Goal: Transaction & Acquisition: Purchase product/service

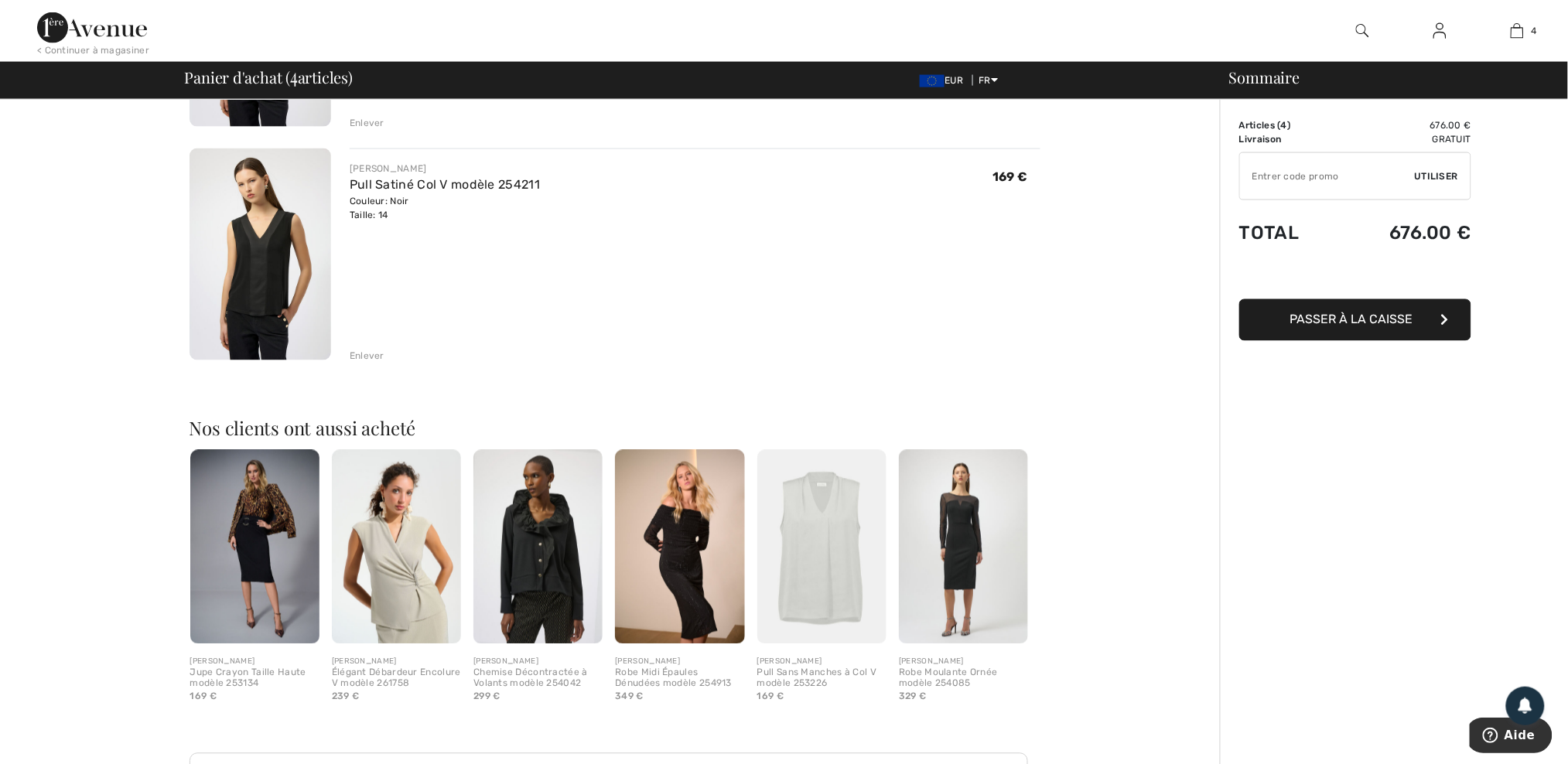
scroll to position [824, 0]
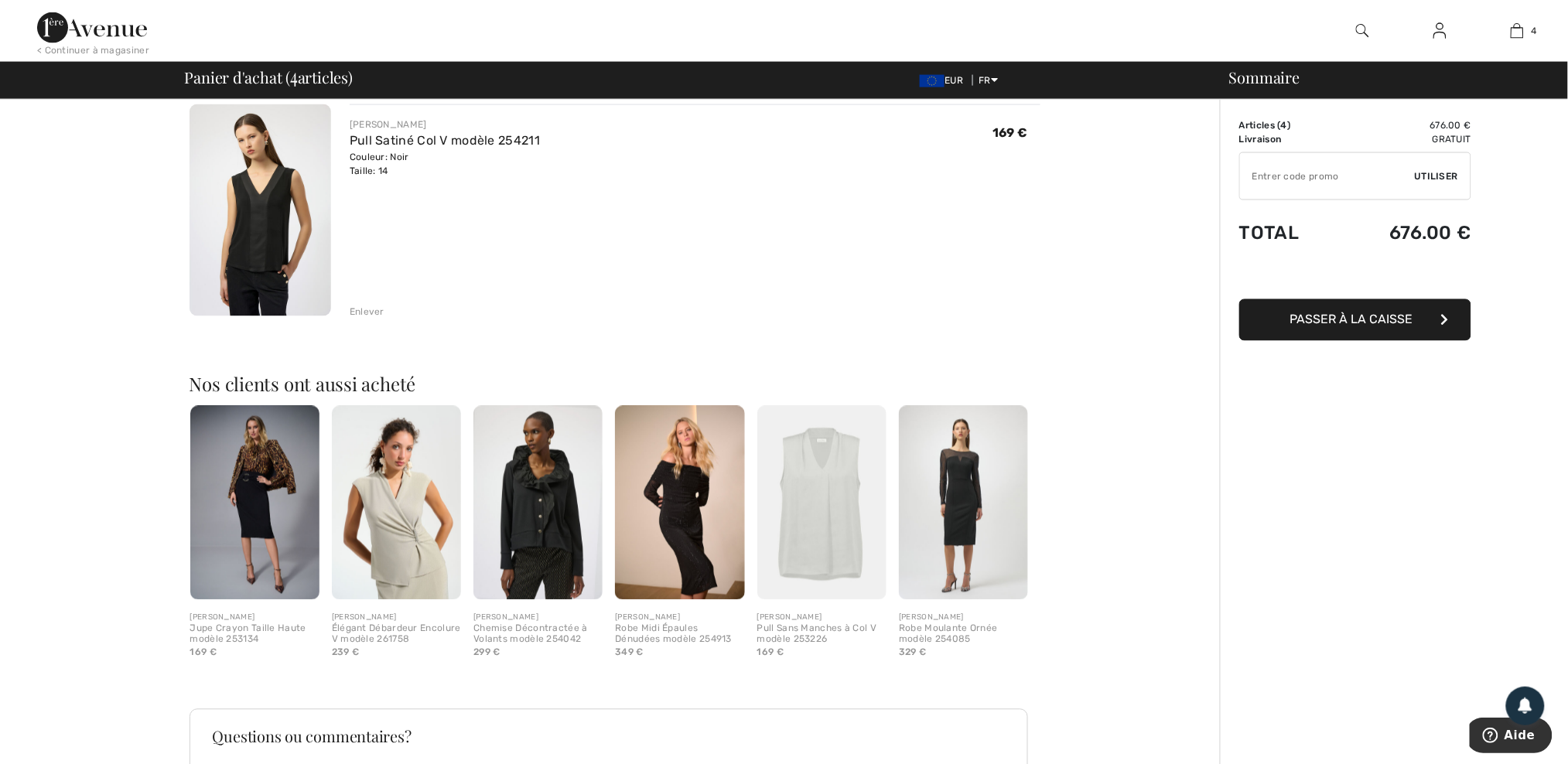
click at [371, 317] on div "Enlever" at bounding box center [367, 312] width 35 height 14
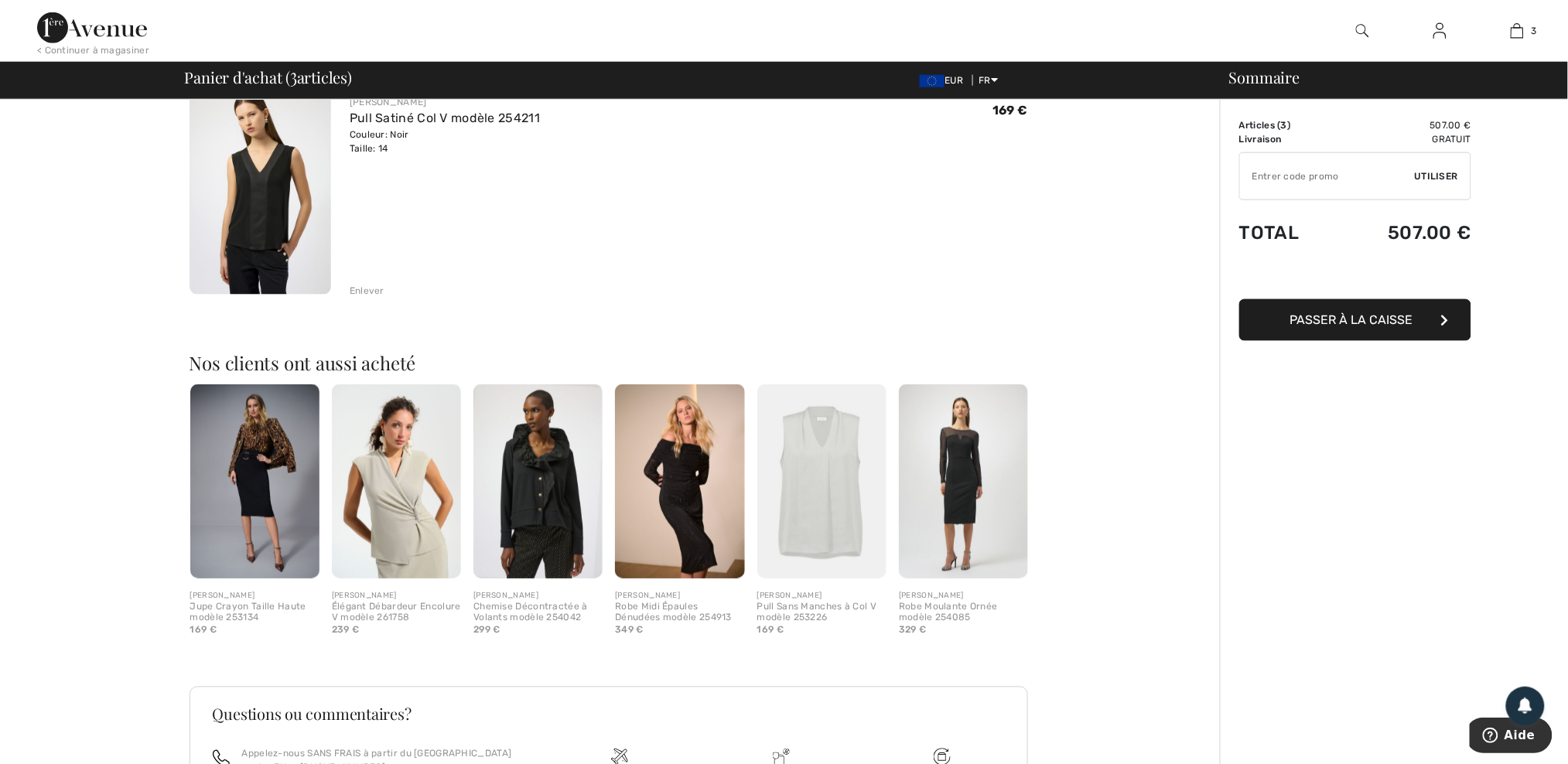
scroll to position [599, 0]
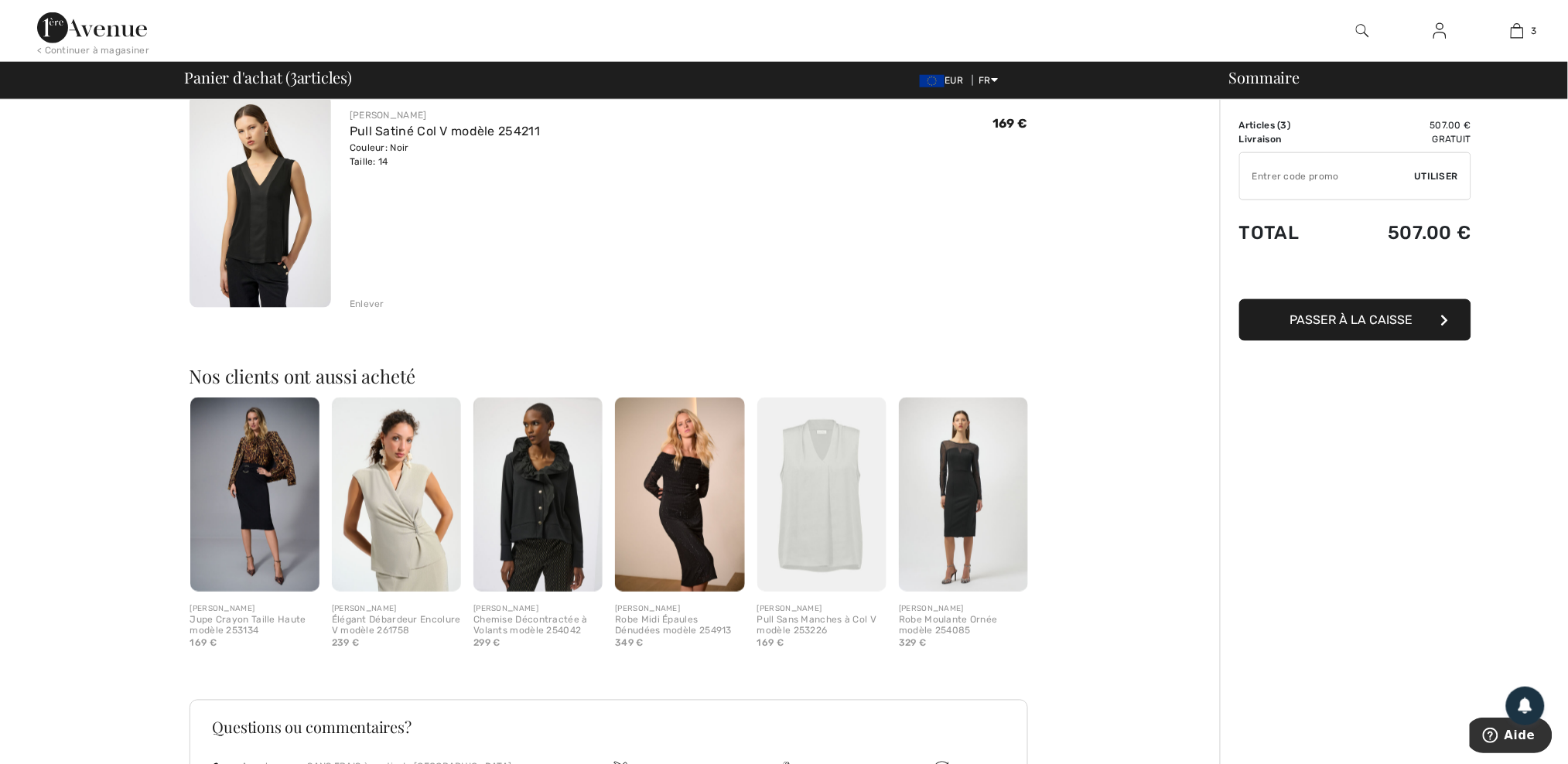
click at [376, 302] on div "Enlever" at bounding box center [367, 304] width 35 height 14
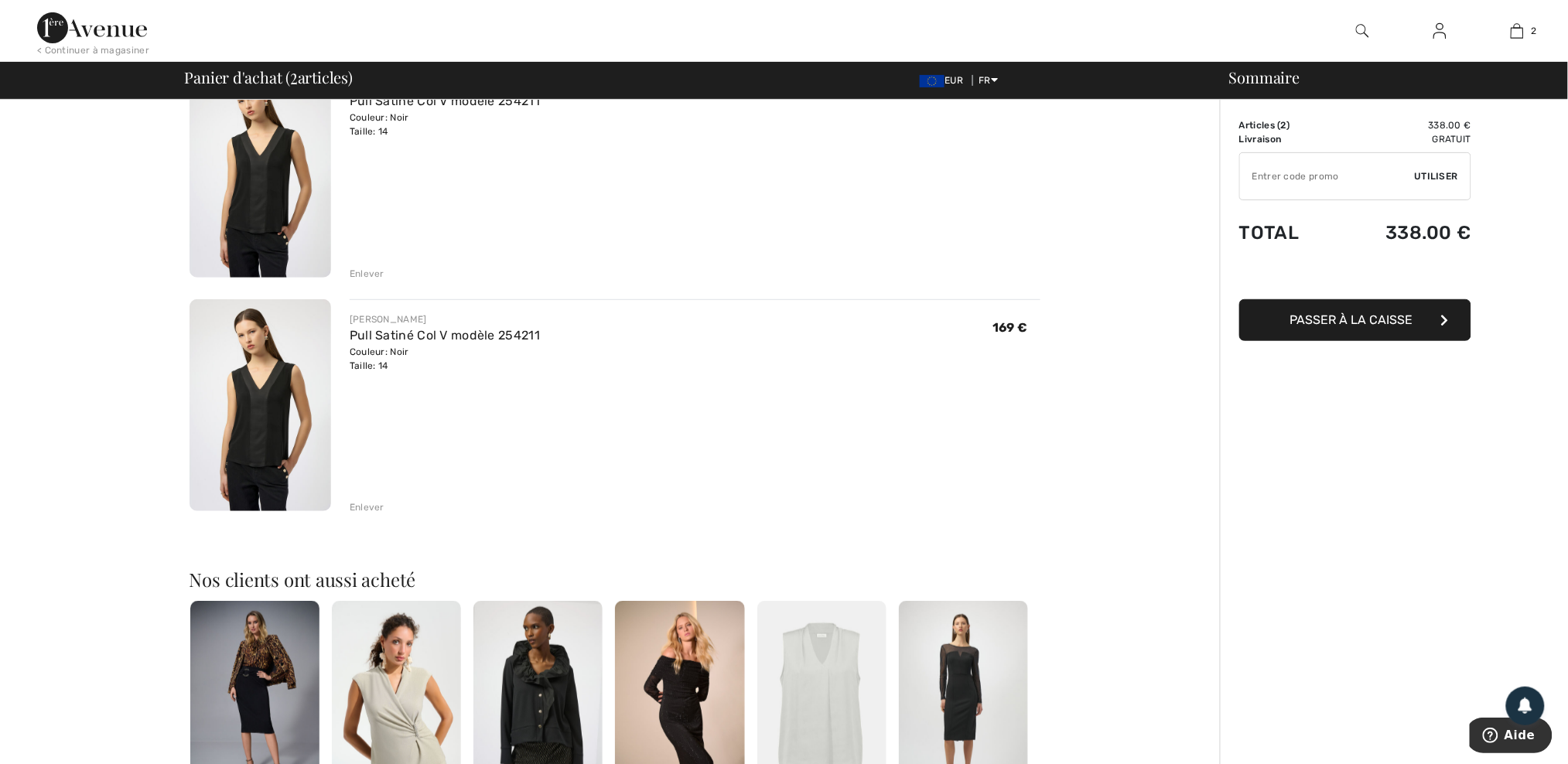
scroll to position [158, 0]
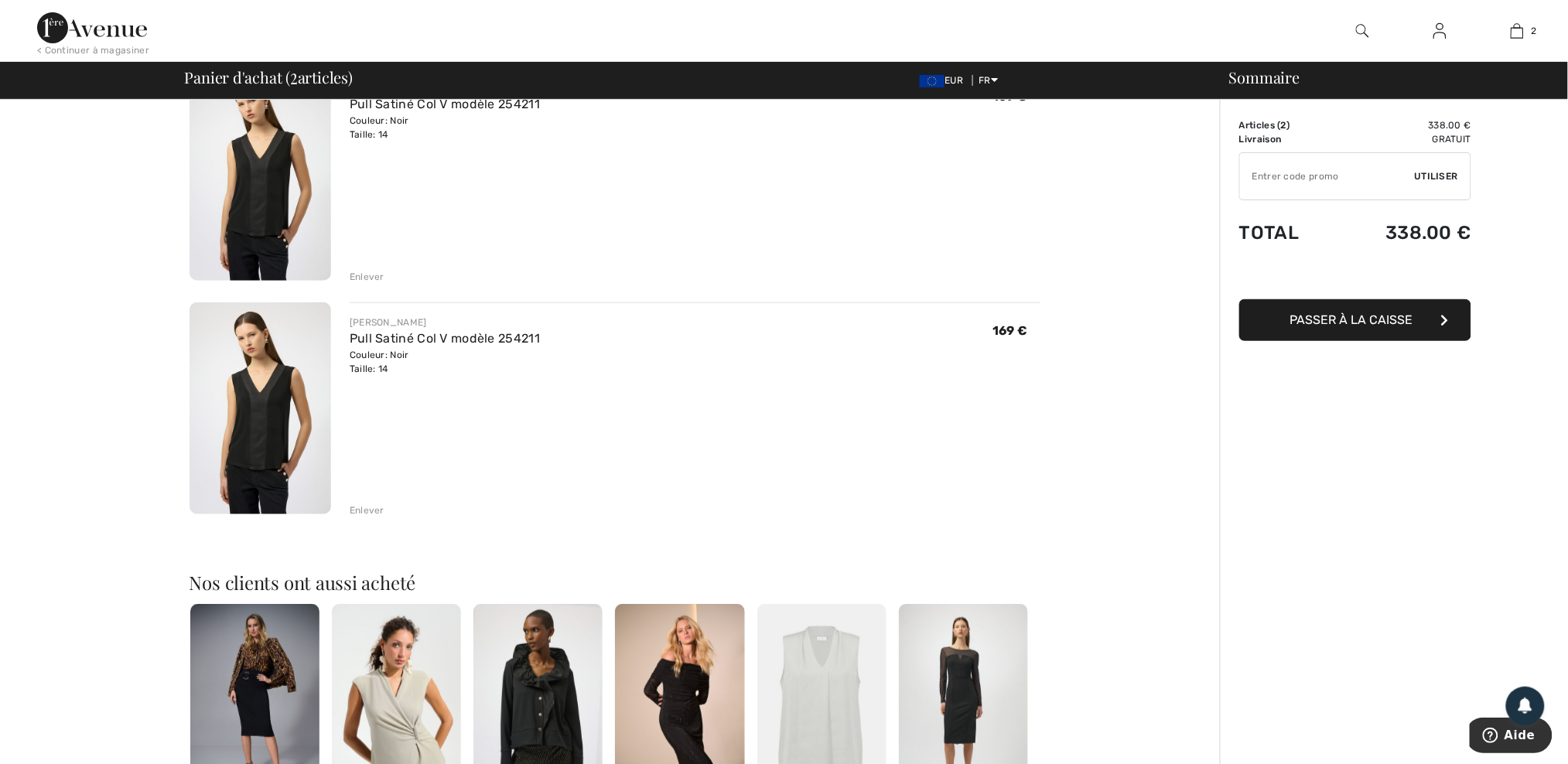
click at [368, 503] on div "Enlever" at bounding box center [367, 510] width 35 height 14
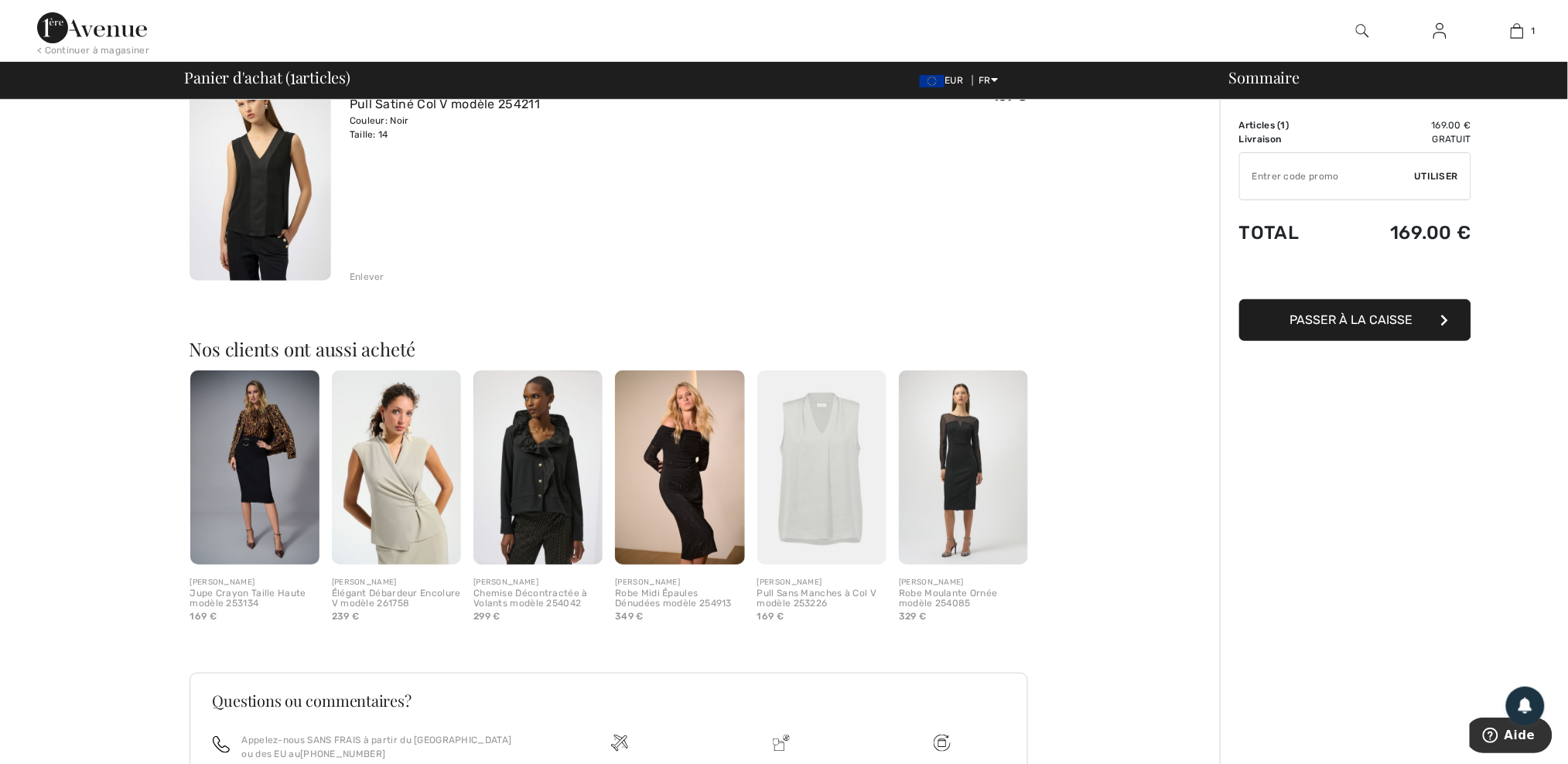
scroll to position [55, 0]
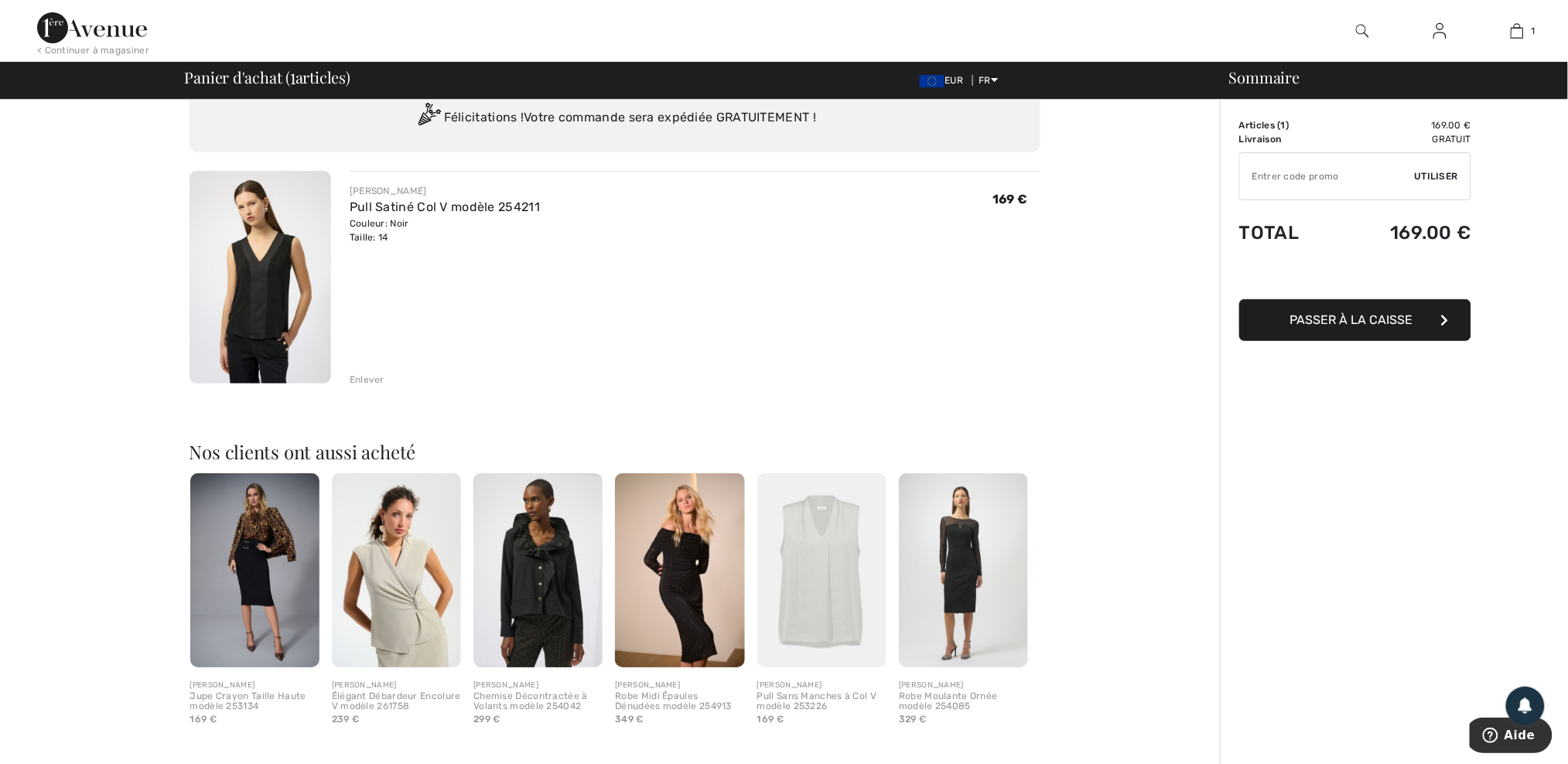
click at [1380, 320] on span "Passer à la caisse" at bounding box center [1351, 320] width 123 height 15
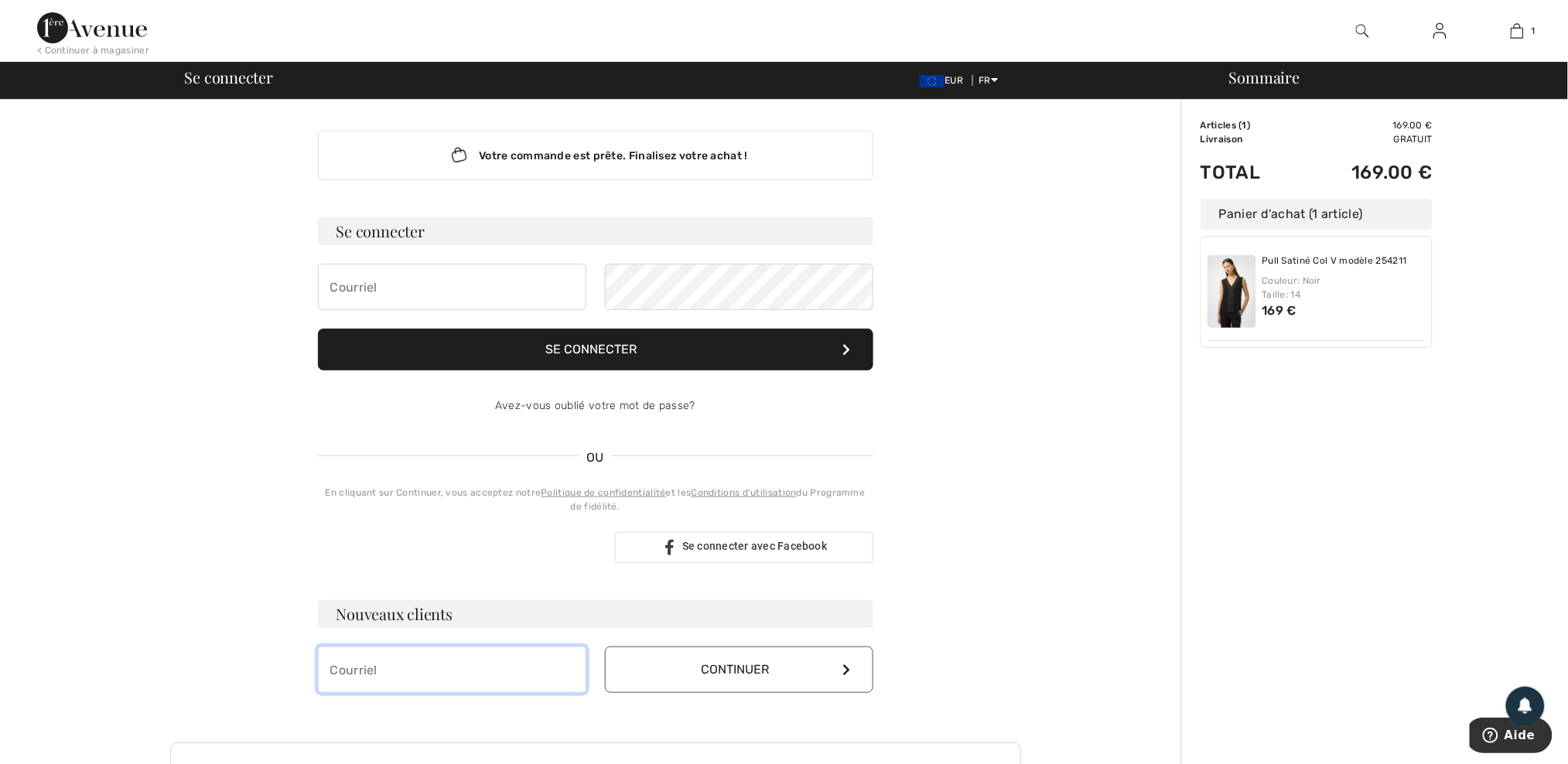
click at [422, 679] on input "email" at bounding box center [452, 669] width 268 height 47
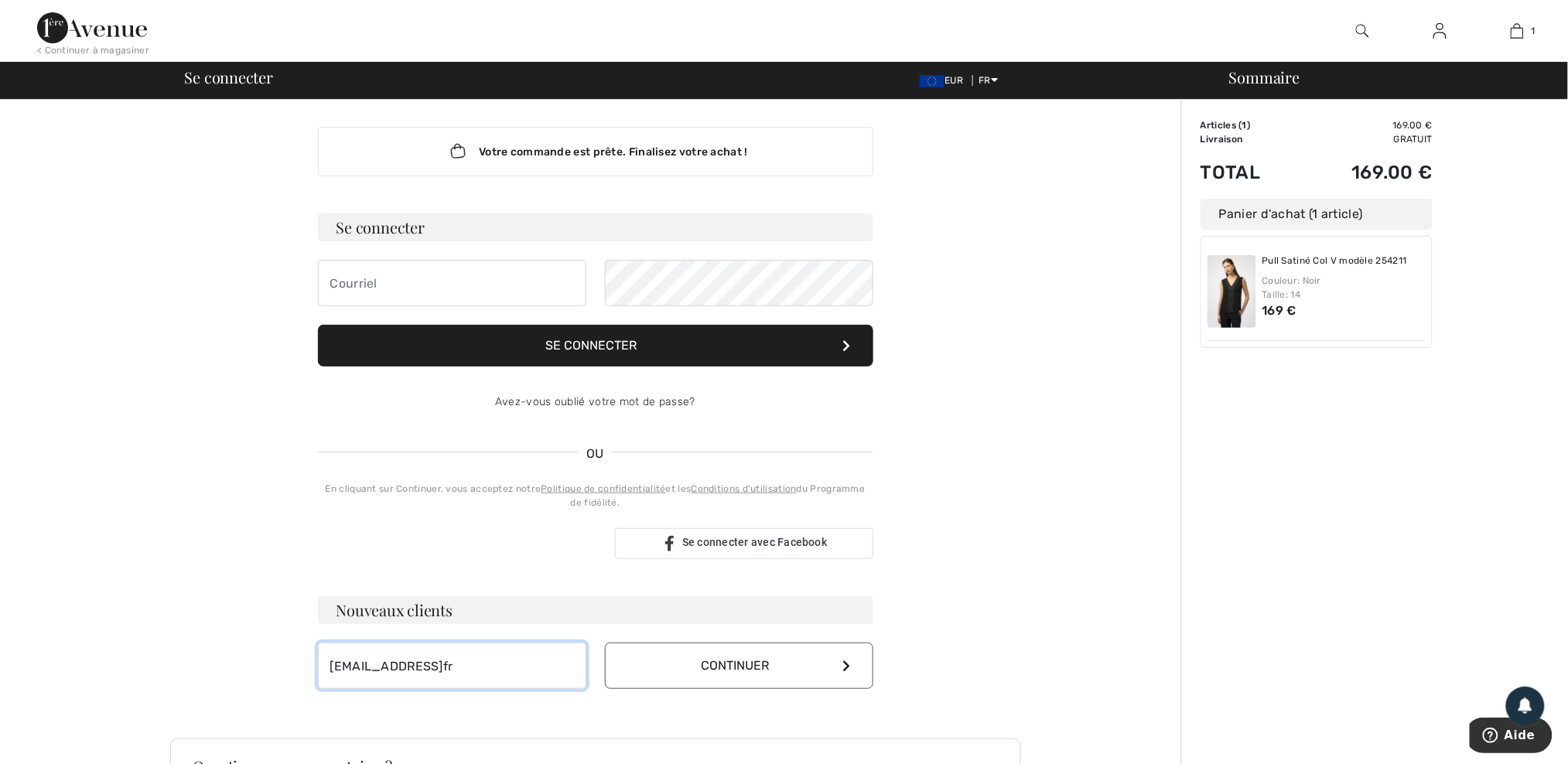
click at [473, 666] on input "famiilekohlerm@hotmailfr" at bounding box center [452, 665] width 268 height 47
type input "famiilekohlerm@hotmail.fr"
click at [780, 656] on button "Continuer" at bounding box center [739, 665] width 268 height 47
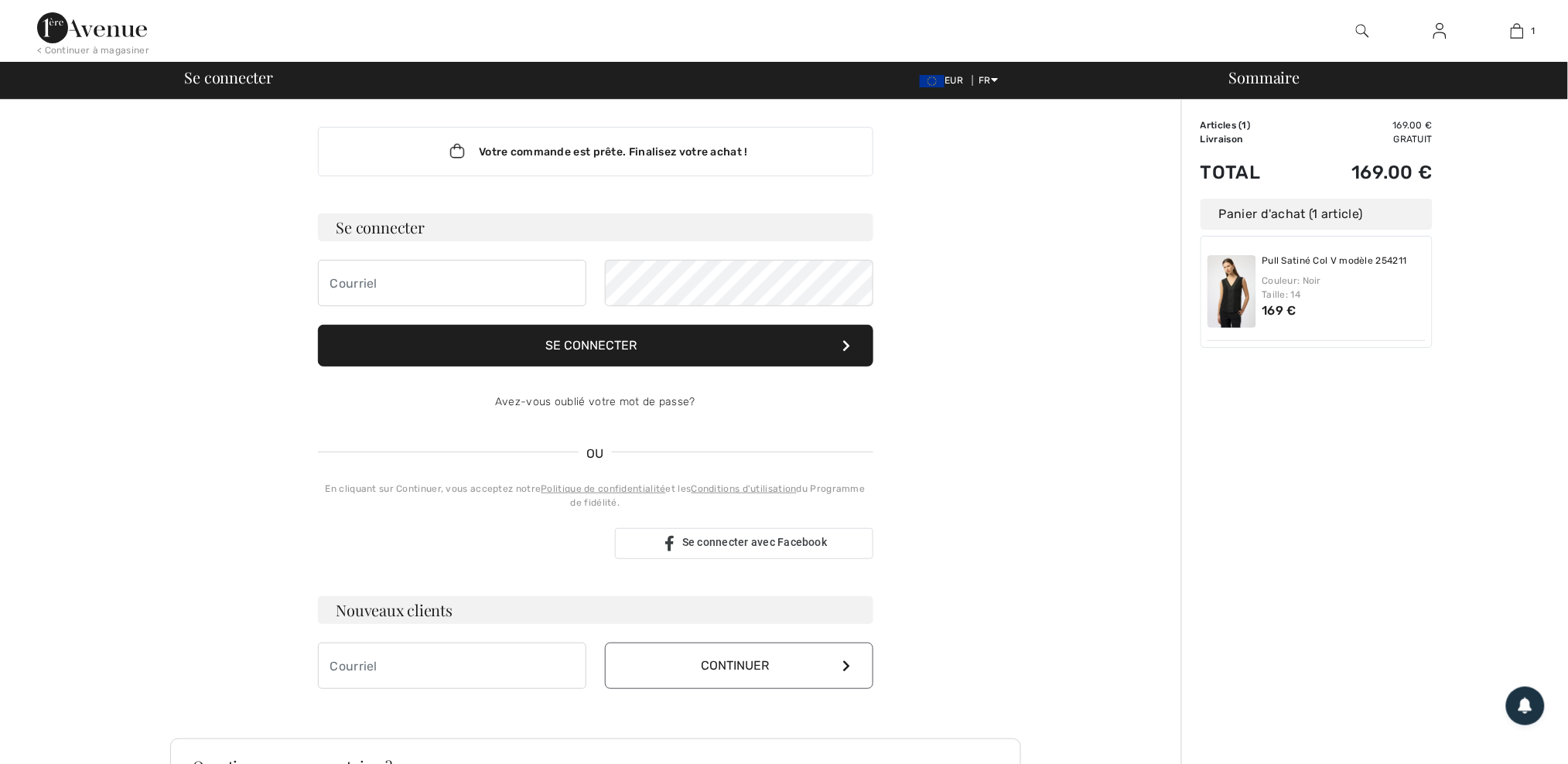
click at [399, 655] on input "email" at bounding box center [452, 665] width 268 height 47
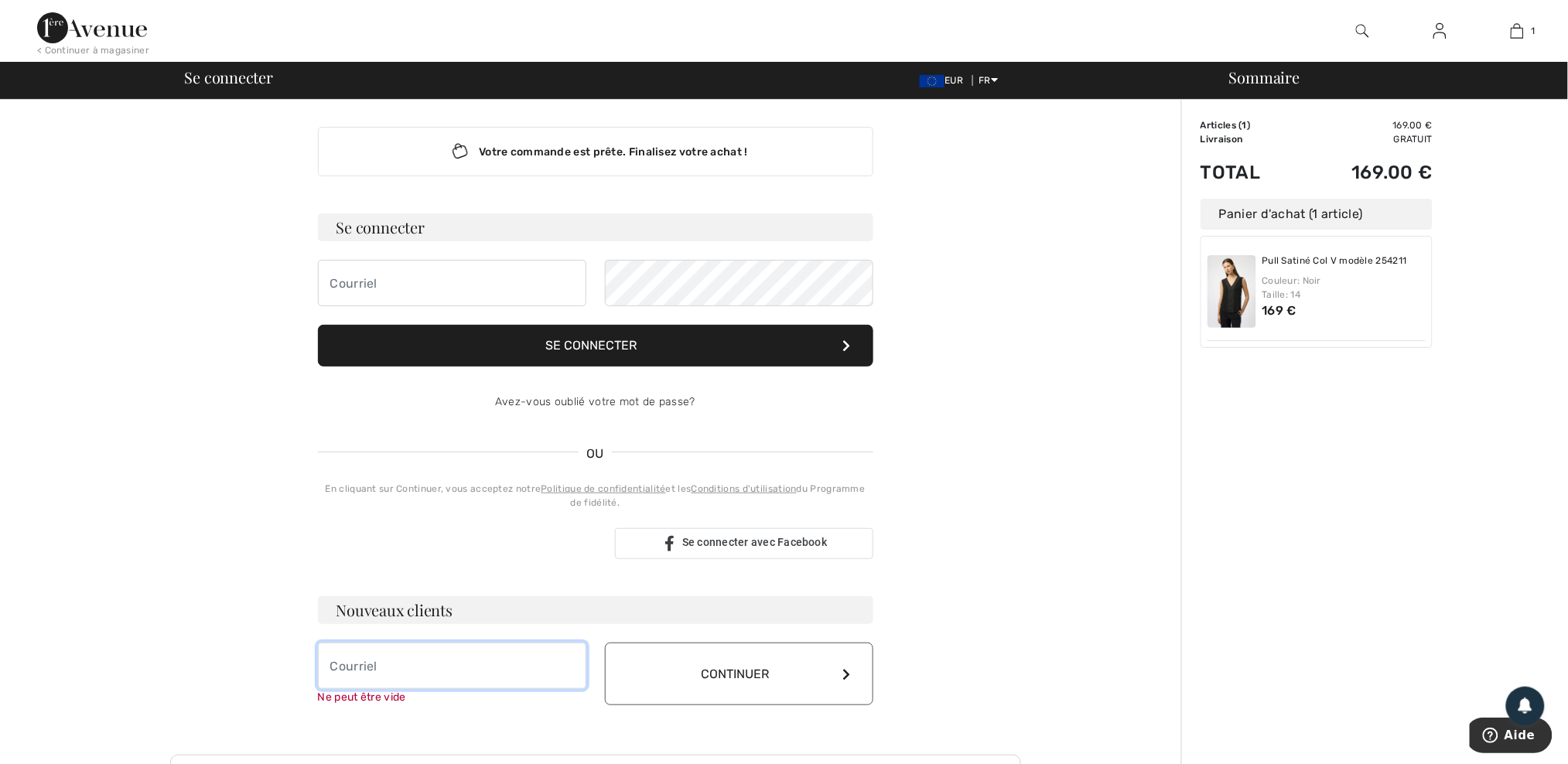
click at [373, 658] on input "email" at bounding box center [452, 665] width 268 height 47
type input "famillekohlerm@hotmail.fr"
click at [710, 669] on button "Continuer" at bounding box center [739, 673] width 268 height 62
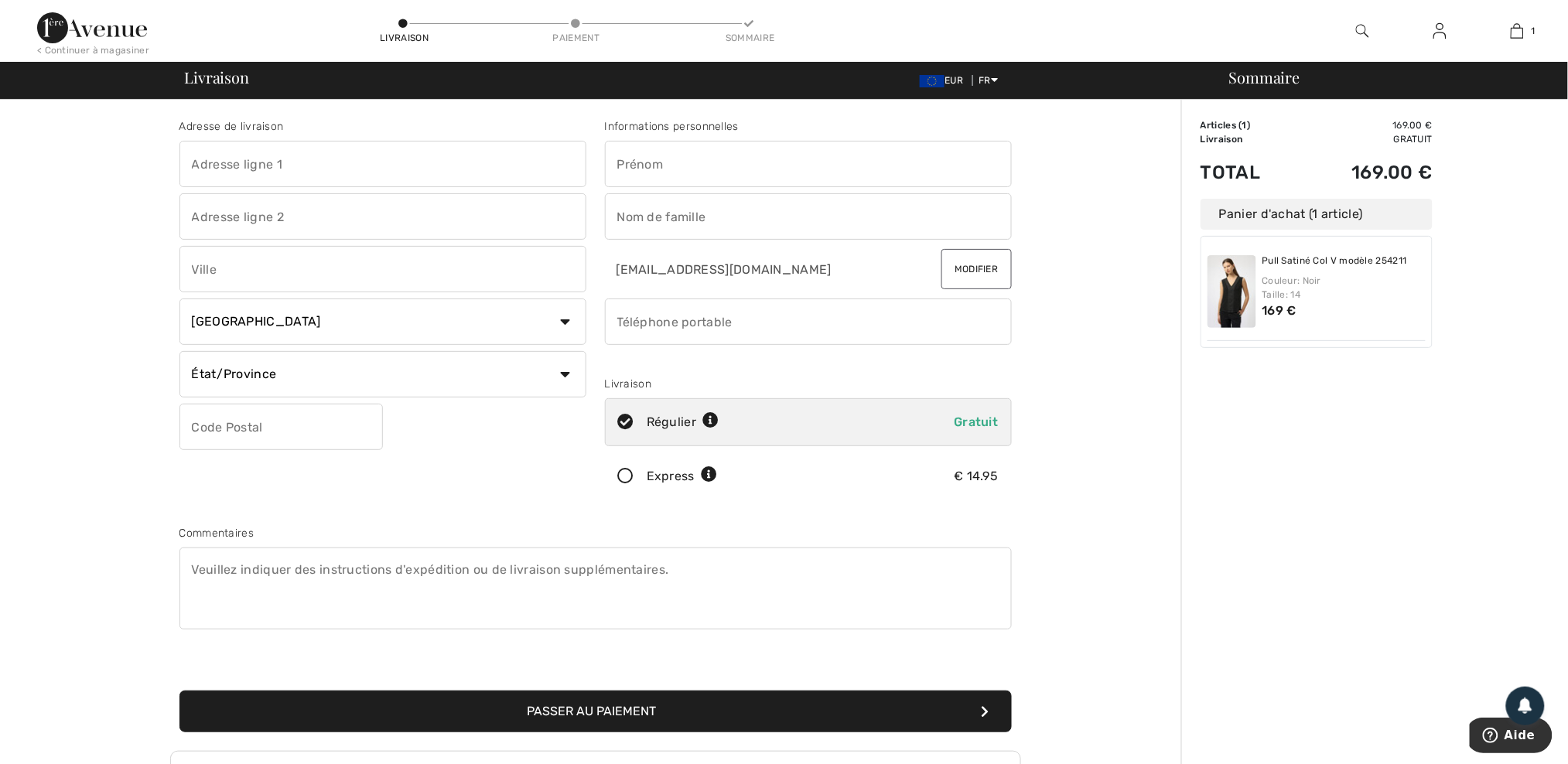
click at [252, 154] on input "text" at bounding box center [383, 164] width 407 height 47
type input "5 Rue des"
type input "hirondelles"
type input "ILLZACH"
select select "FR"
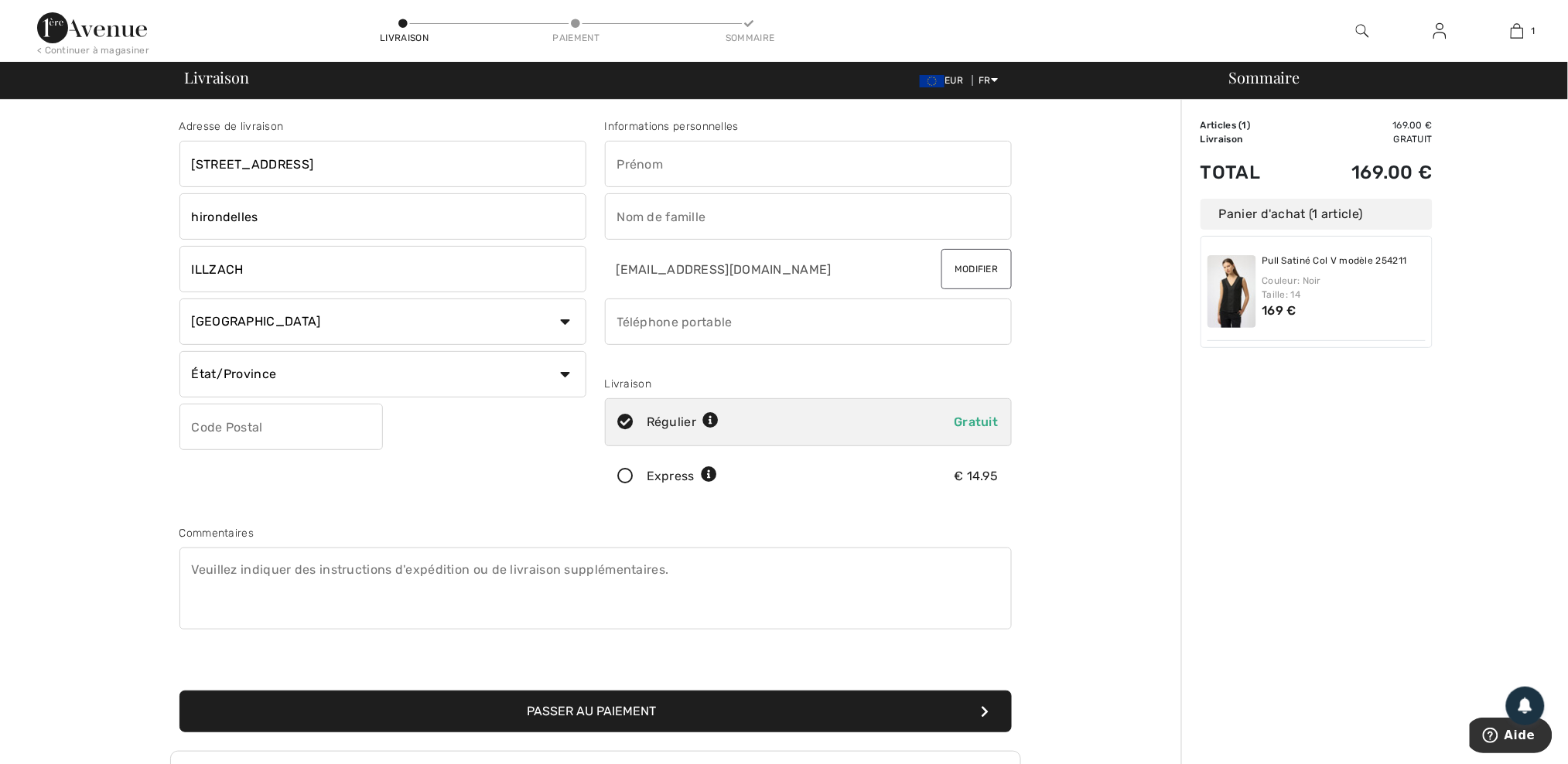
type input "68110"
type input "josiane"
type input "Kohler"
type input "0628756179"
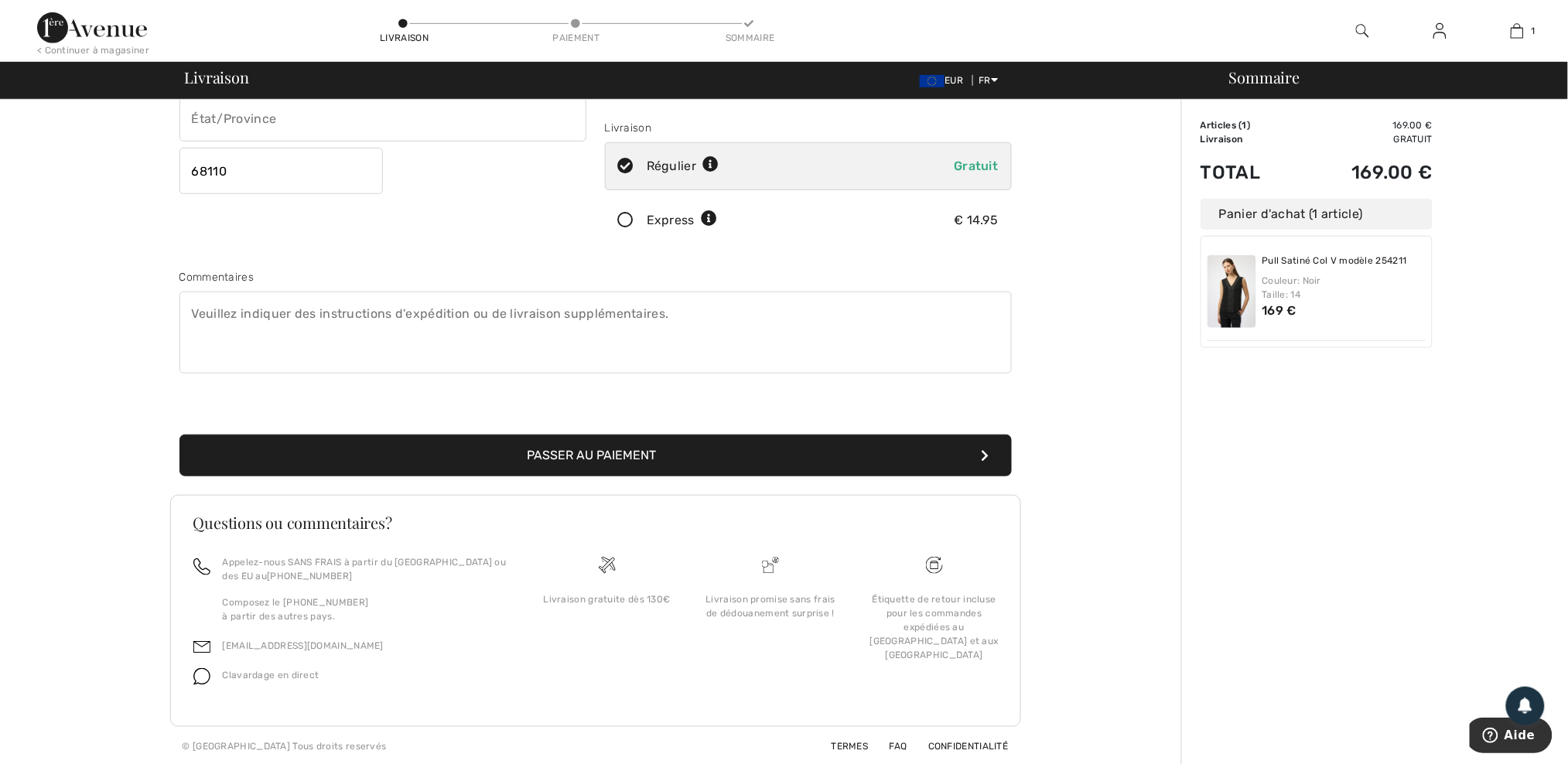
scroll to position [257, 0]
click at [589, 452] on button "Passer au paiement" at bounding box center [596, 454] width 832 height 42
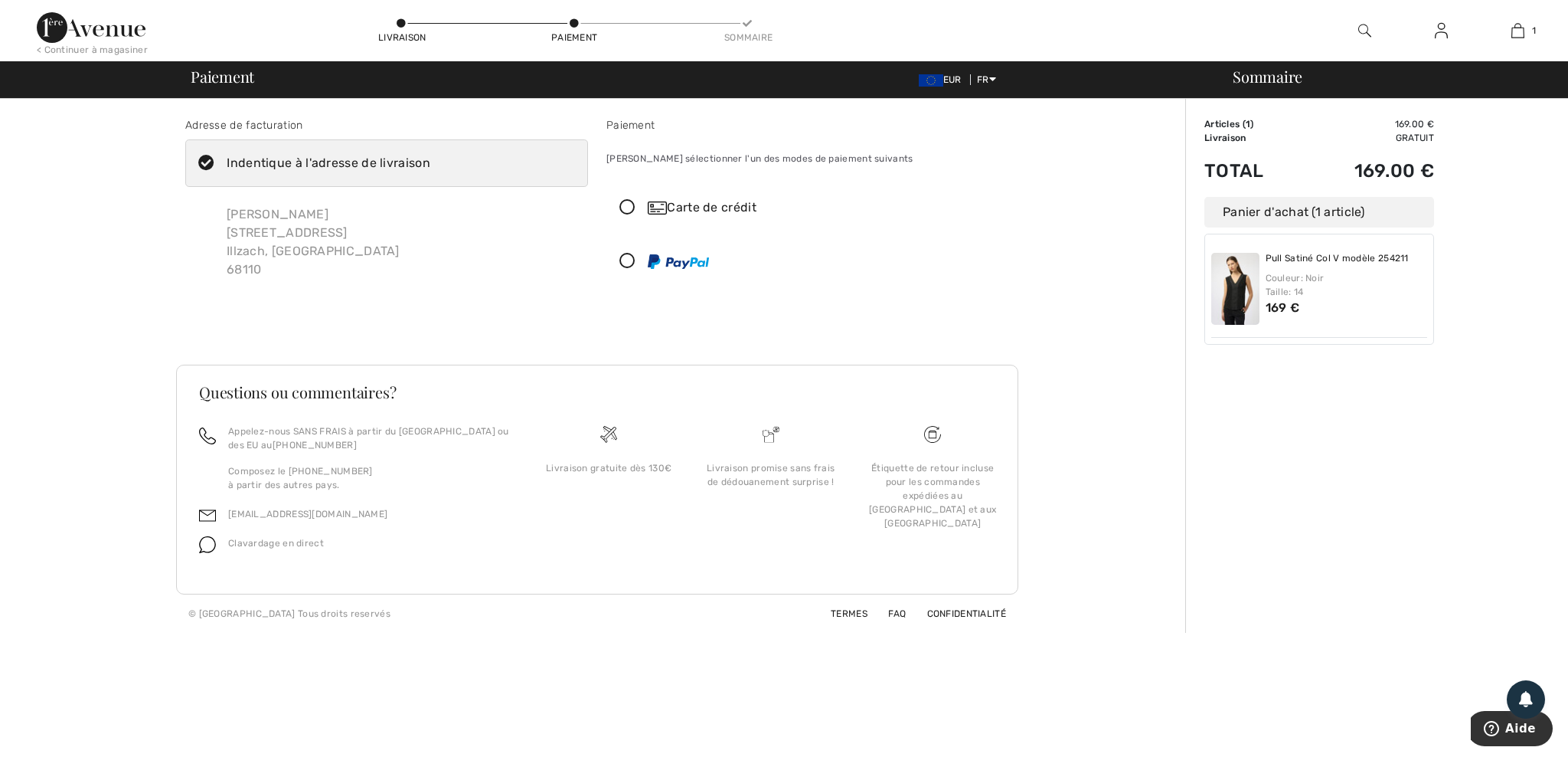
click at [663, 206] on img at bounding box center [657, 208] width 19 height 13
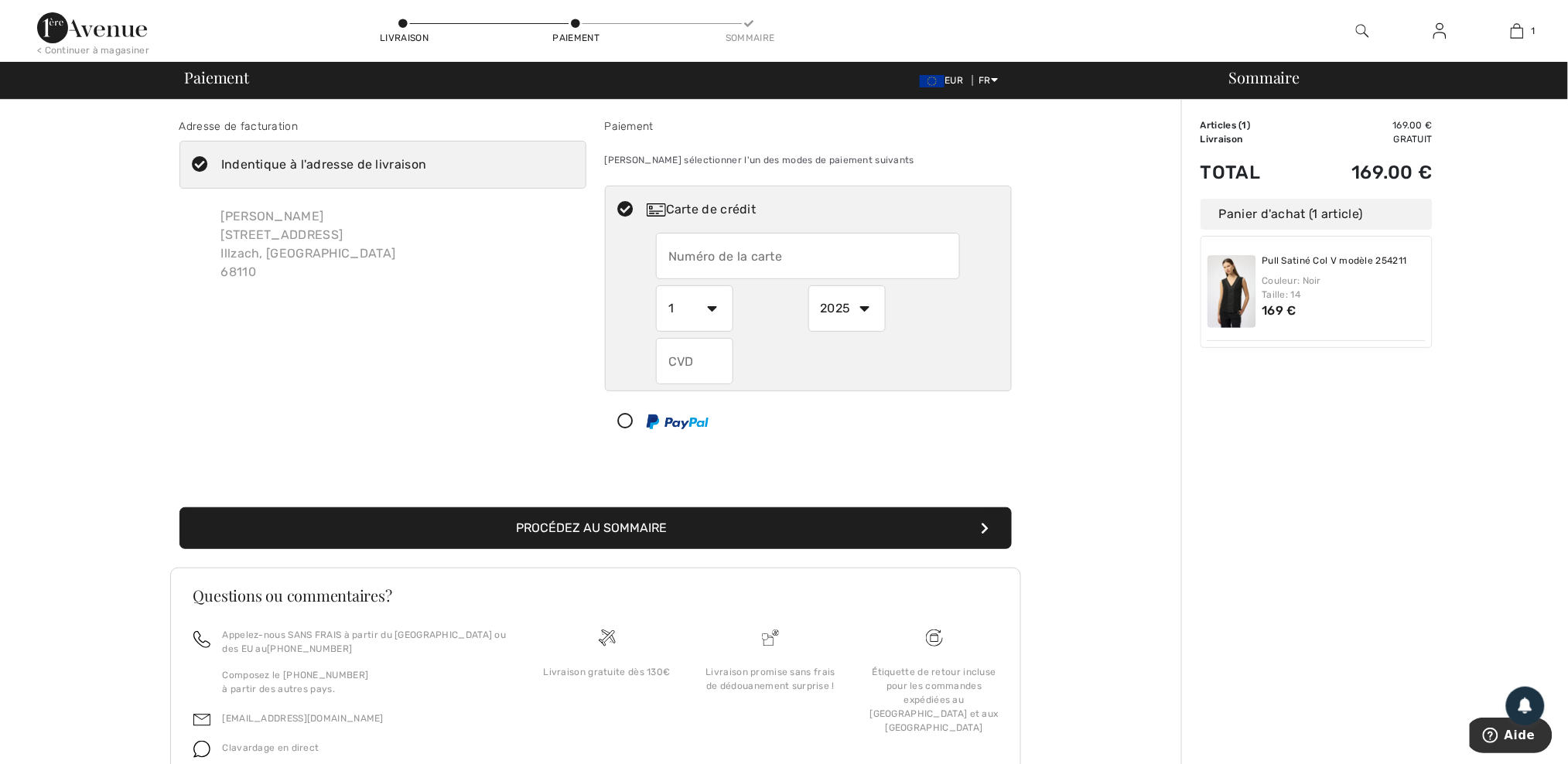
click at [667, 259] on input "text" at bounding box center [808, 255] width 304 height 47
paste input "[CREDIT_CARD_NUMBER]"
type input "[CREDIT_CARD_NUMBER]"
click at [1095, 320] on div "Adresse de facturation Indentique à l'adresse de livraison [PERSON_NAME] [STREE…" at bounding box center [595, 469] width 1172 height 739
click at [1161, 427] on div "Adresse de facturation Indentique à l'adresse de livraison [PERSON_NAME] [STREE…" at bounding box center [595, 469] width 1172 height 739
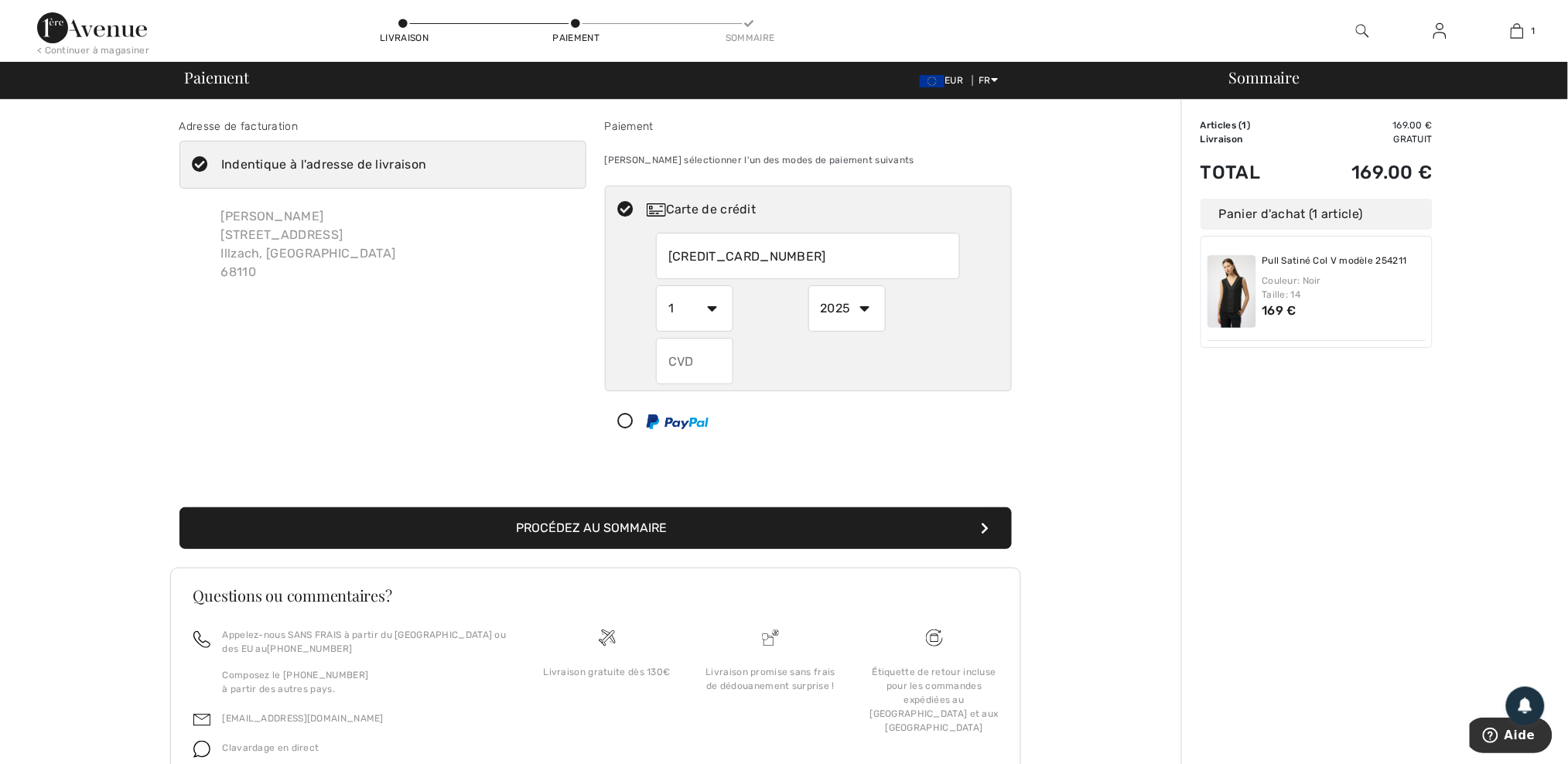
click at [718, 308] on select "1 2 3 4 5 6 7 8 9 10 11 12" at bounding box center [695, 308] width 78 height 47
select select "10"
click at [656, 286] on select "1 2 3 4 5 6 7 8 9 10 11 12" at bounding box center [695, 308] width 78 height 47
click at [700, 369] on input "text" at bounding box center [695, 361] width 78 height 47
type input "981"
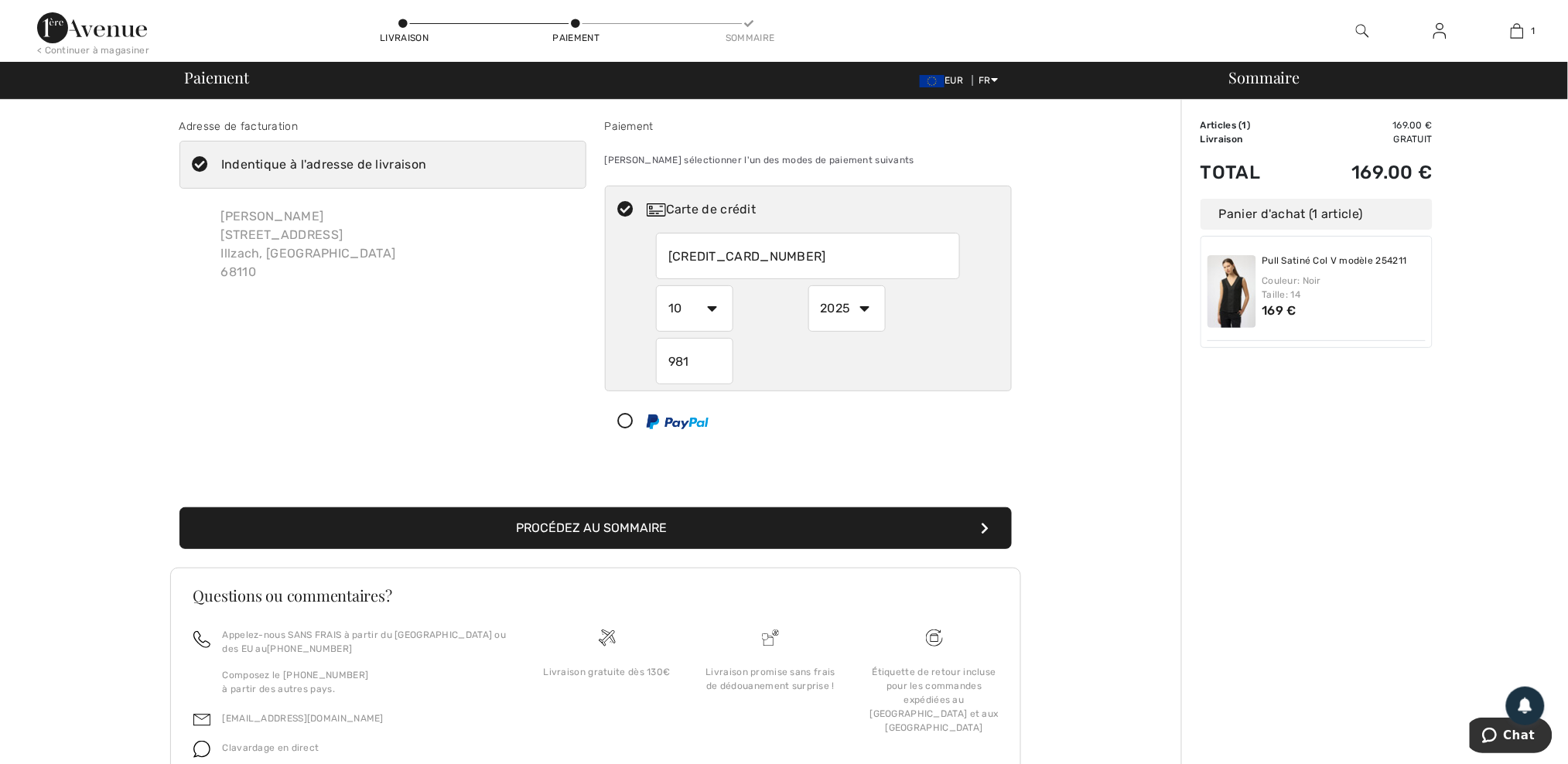
click at [654, 531] on button "Procédez au sommaire" at bounding box center [596, 528] width 832 height 42
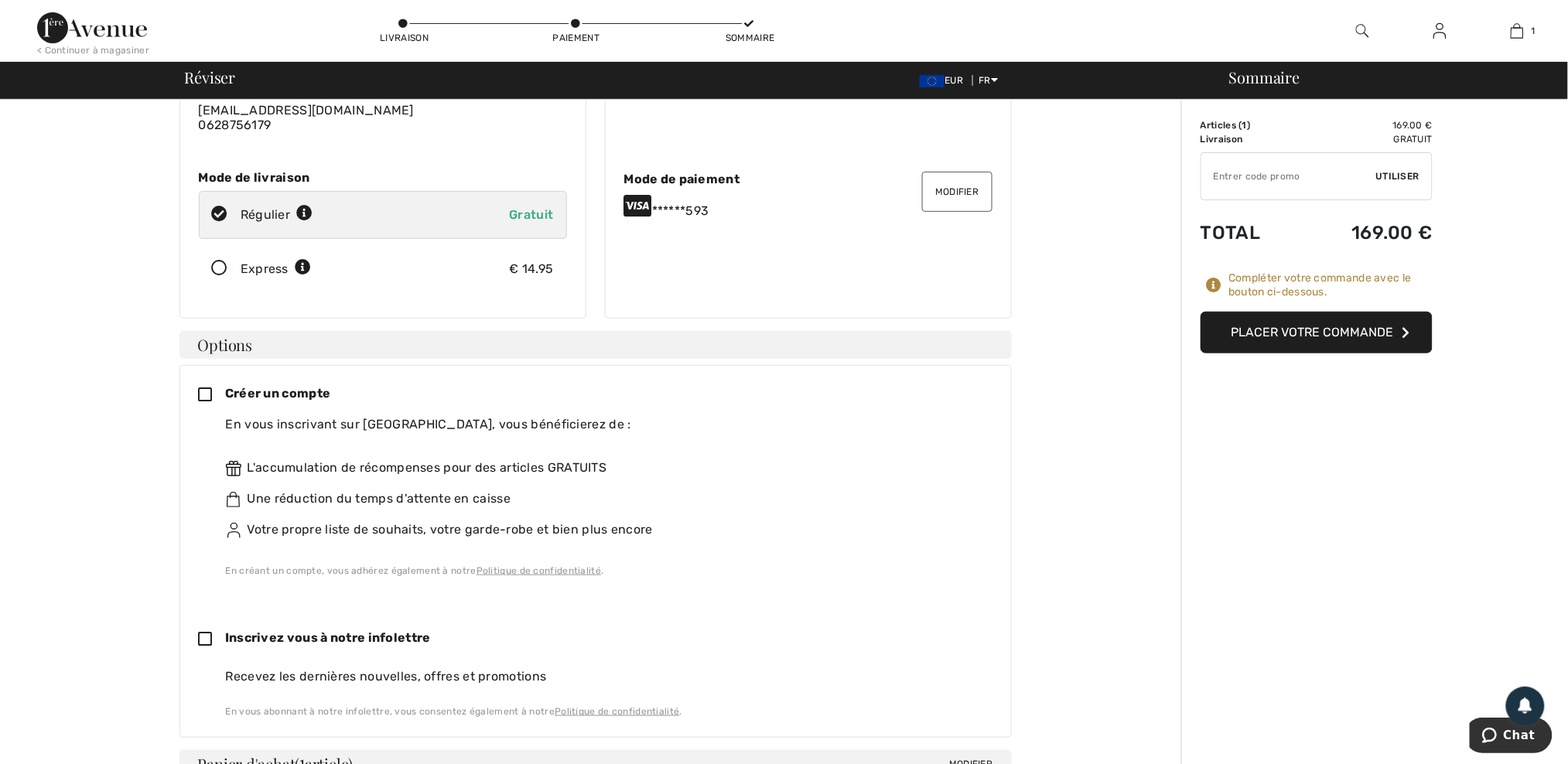
scroll to position [206, 0]
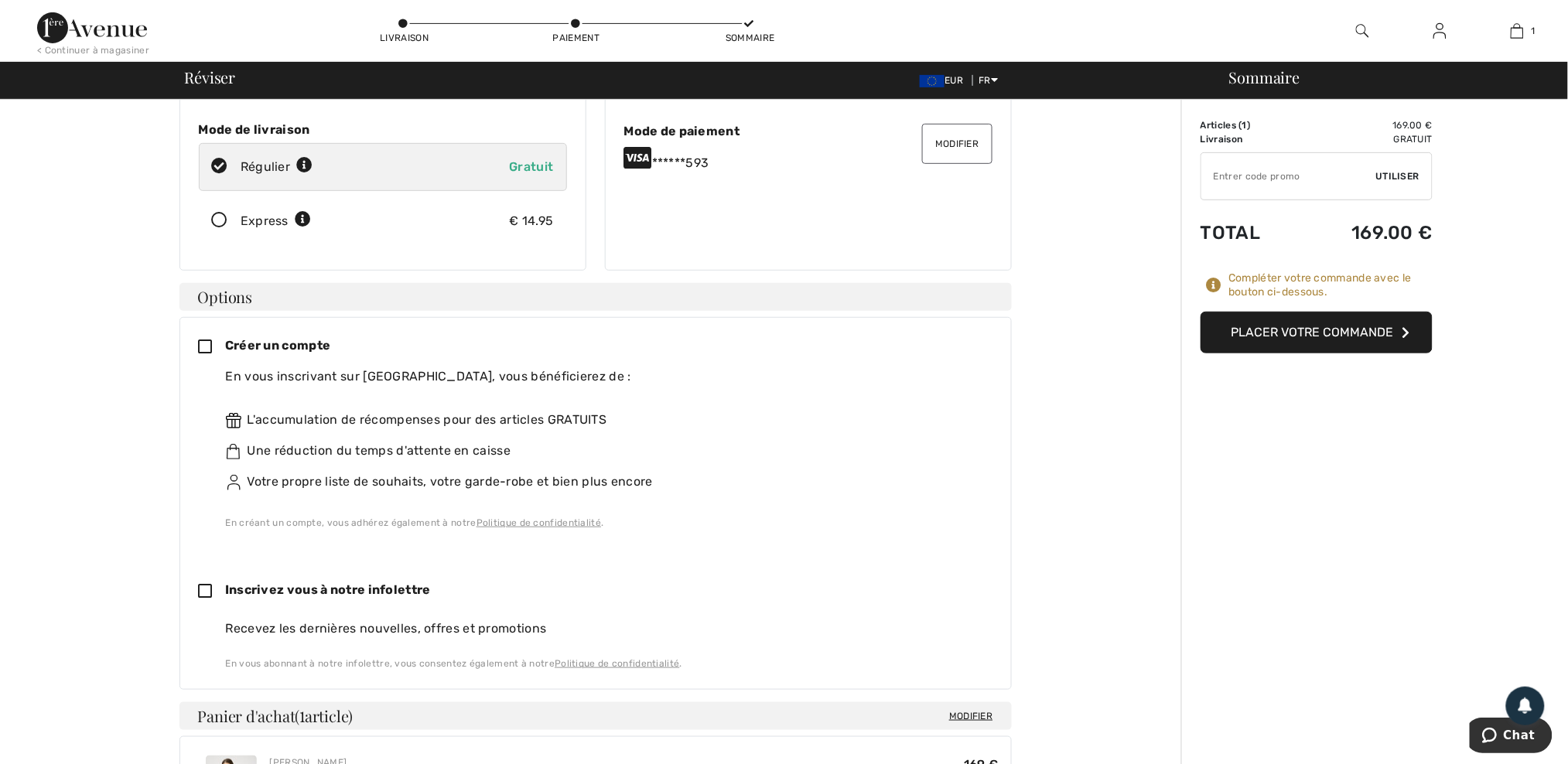
click at [214, 594] on icon at bounding box center [211, 592] width 26 height 17
checkbox input "true"
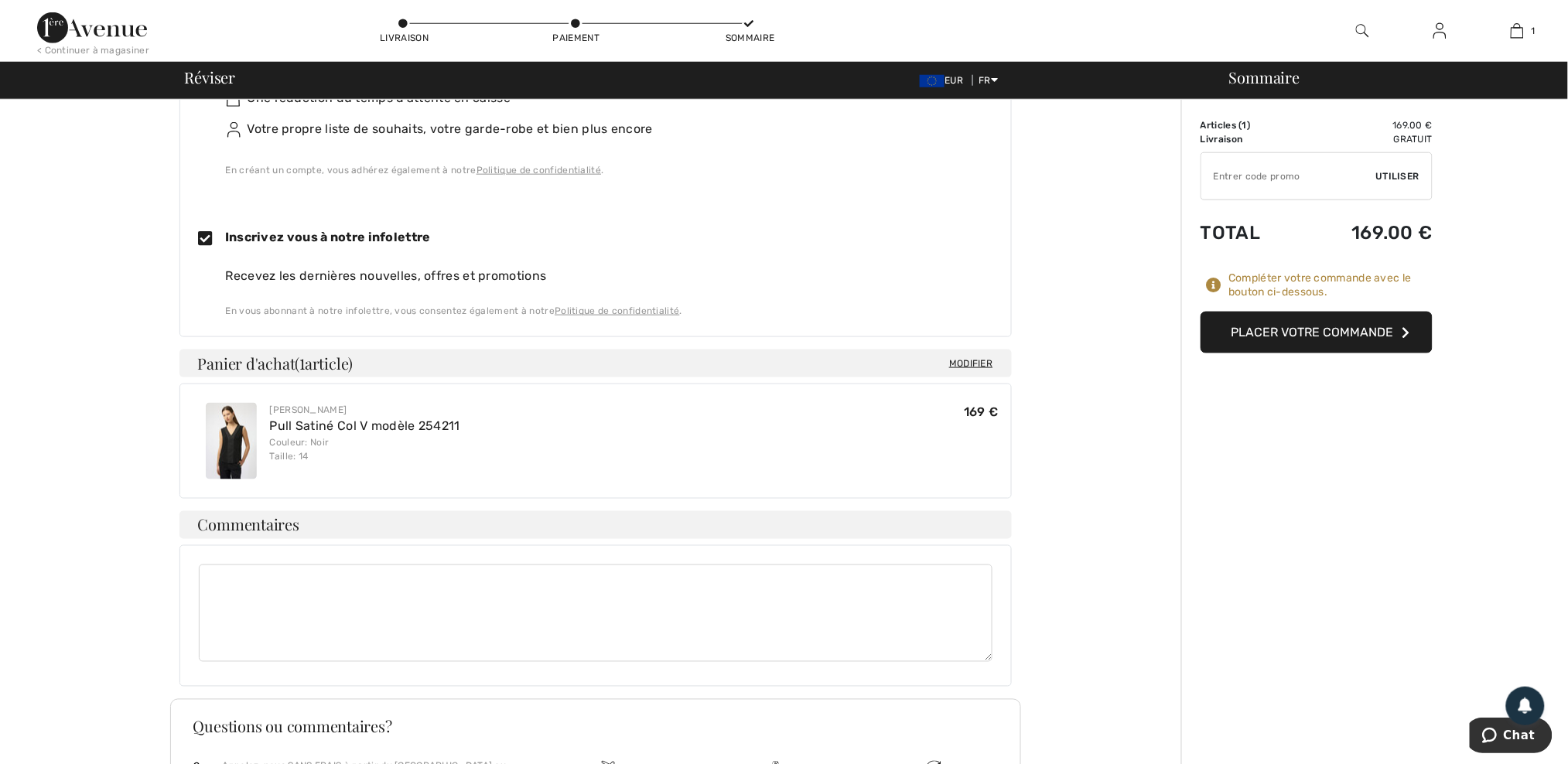
scroll to position [352, 0]
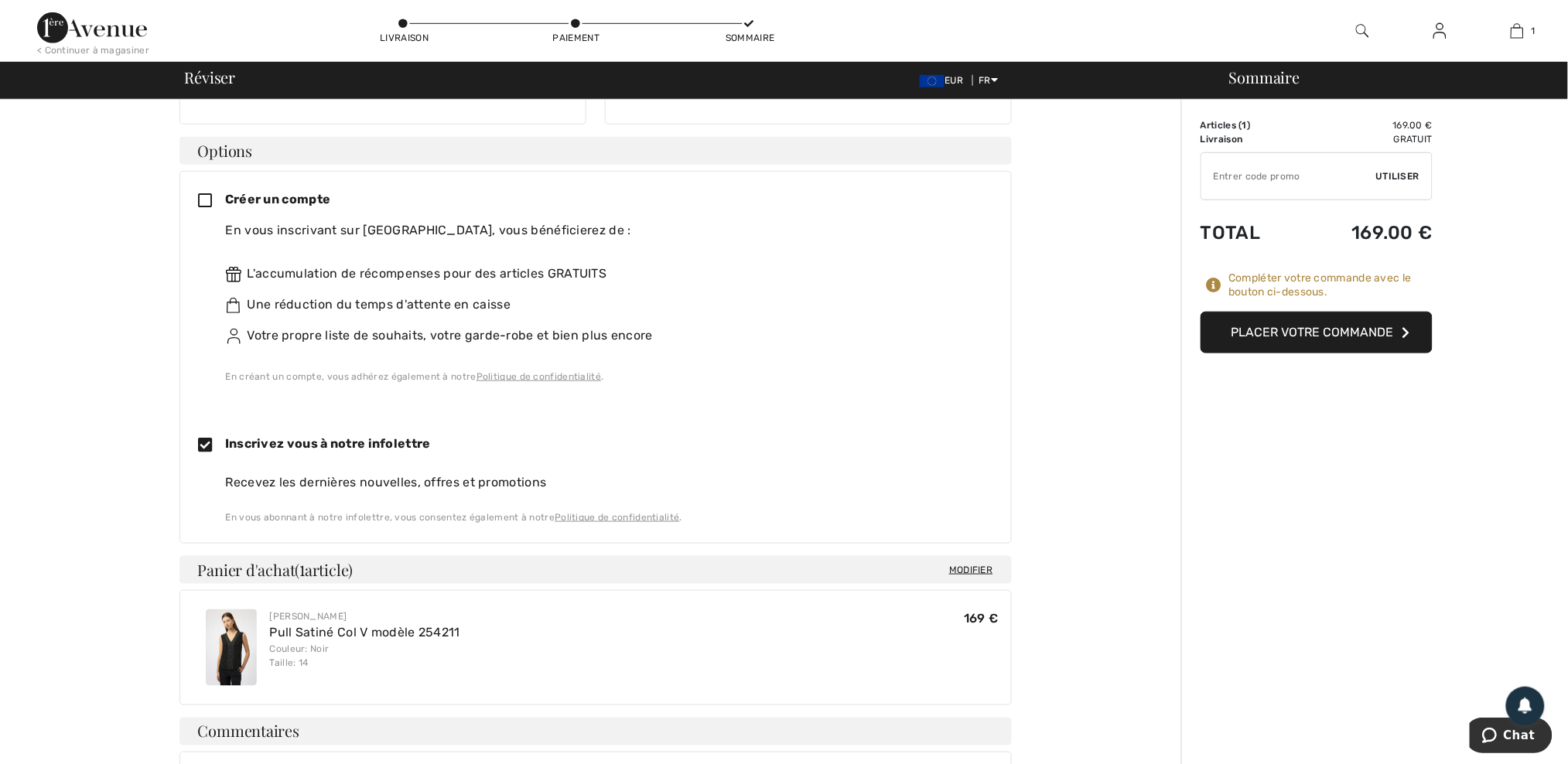
click at [1356, 333] on button "Placer votre commande" at bounding box center [1316, 332] width 232 height 42
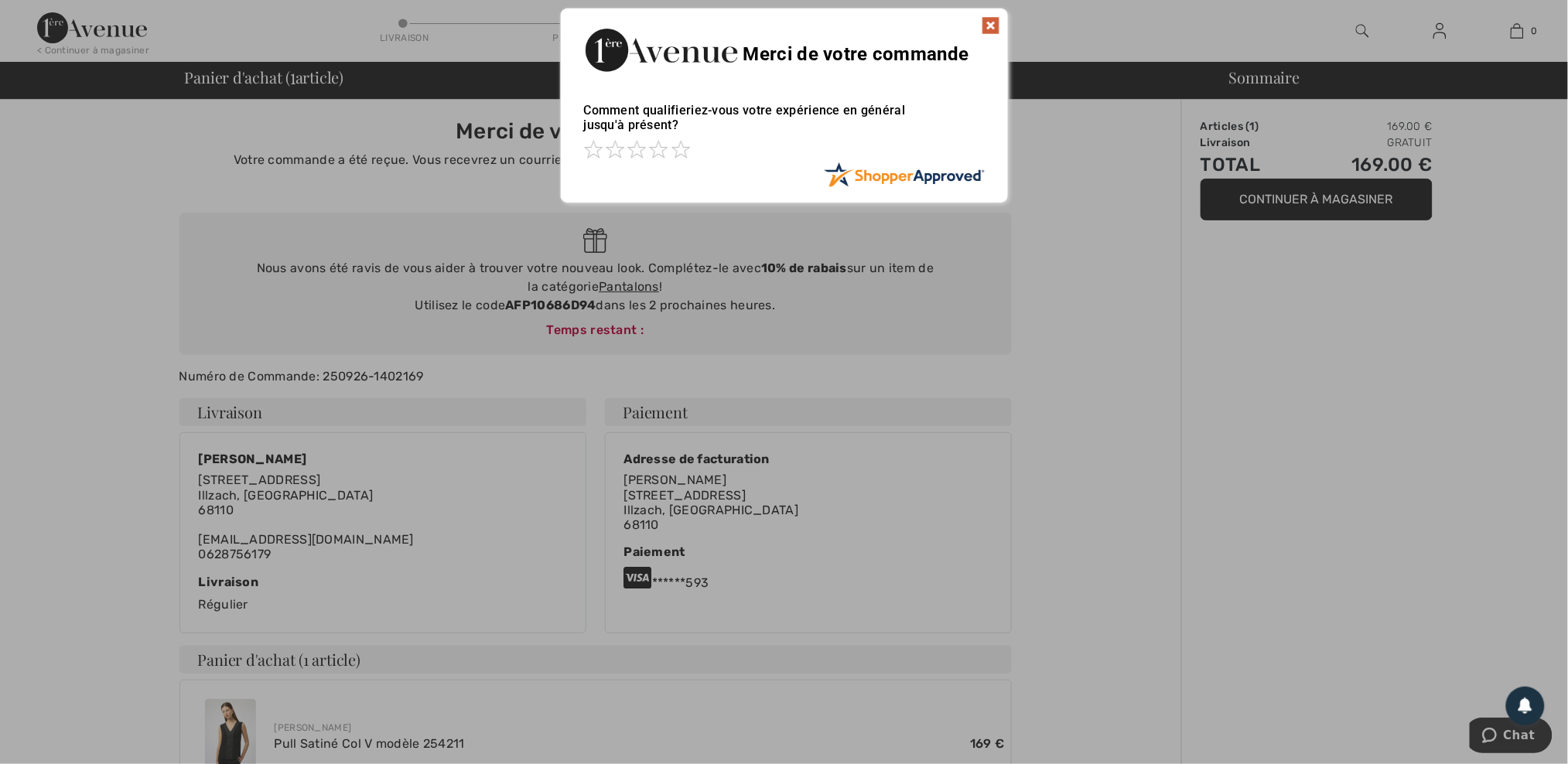
click at [990, 24] on img at bounding box center [990, 25] width 18 height 18
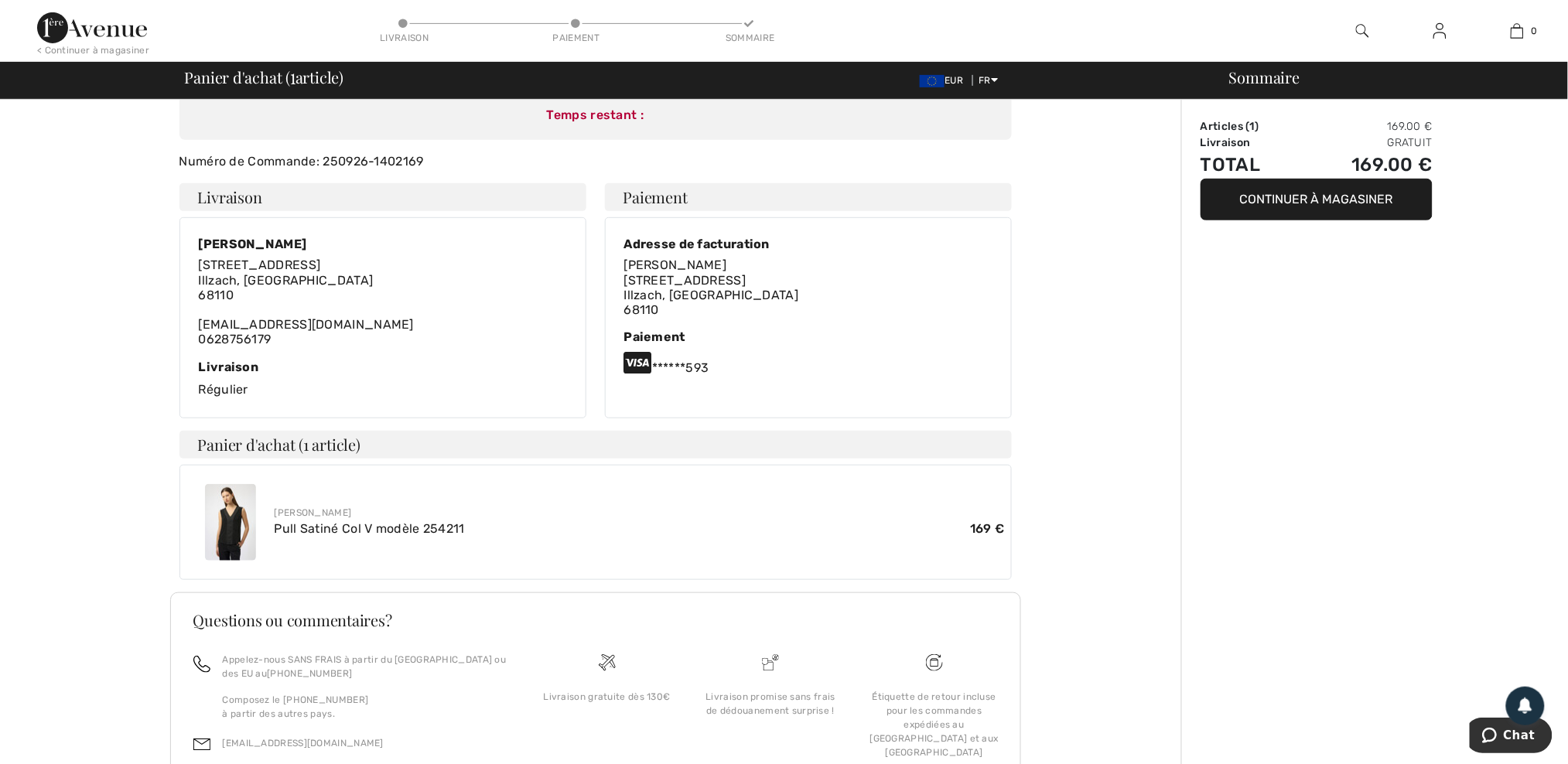
scroll to position [107, 0]
